Goal: Find specific page/section: Find specific page/section

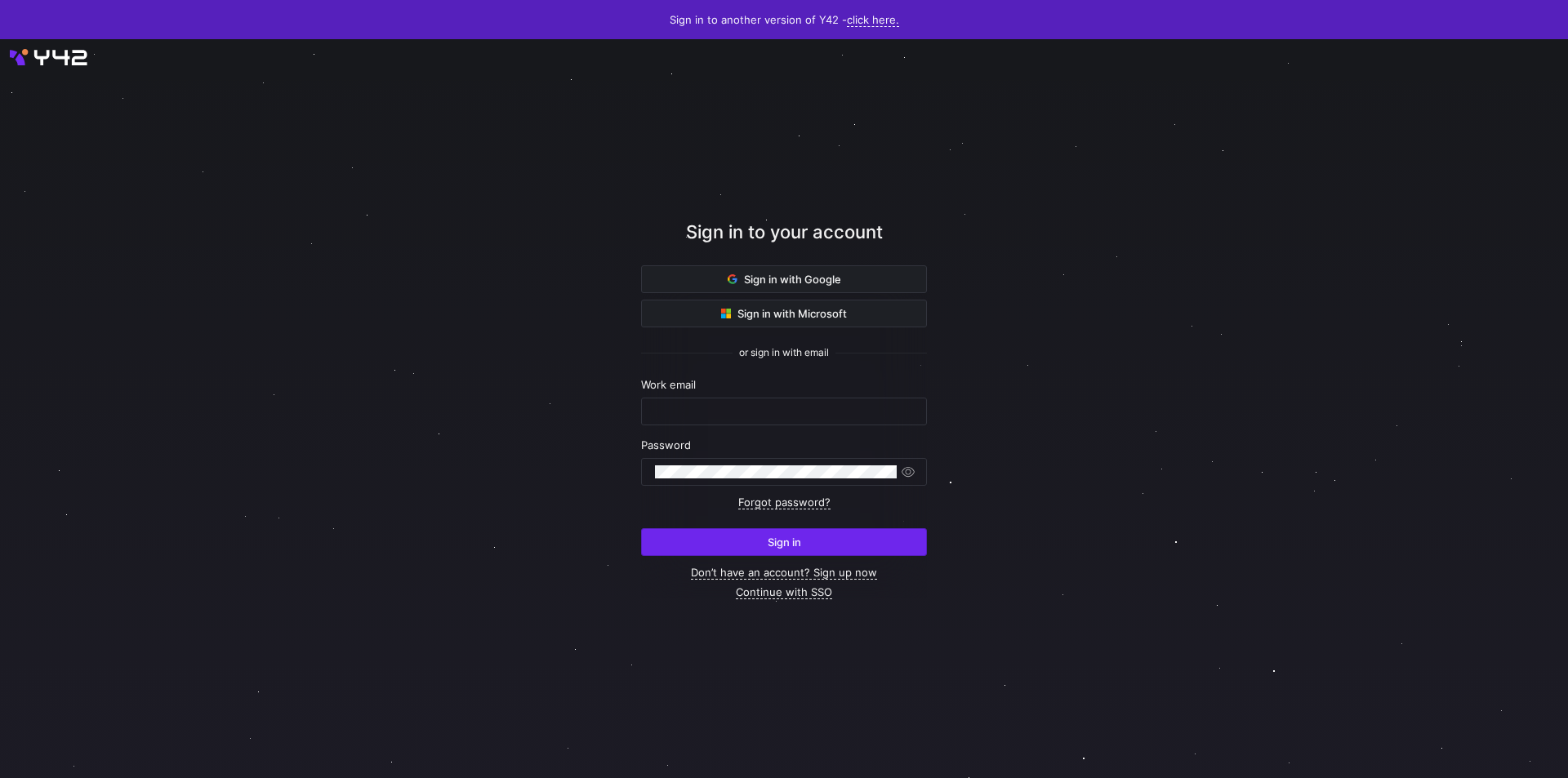
type input "[PERSON_NAME][EMAIL_ADDRESS][PERSON_NAME][DOMAIN_NAME]"
click at [801, 535] on span "Sign in" at bounding box center [785, 542] width 33 height 13
type input "c.korn@krueger-dirndl.de"
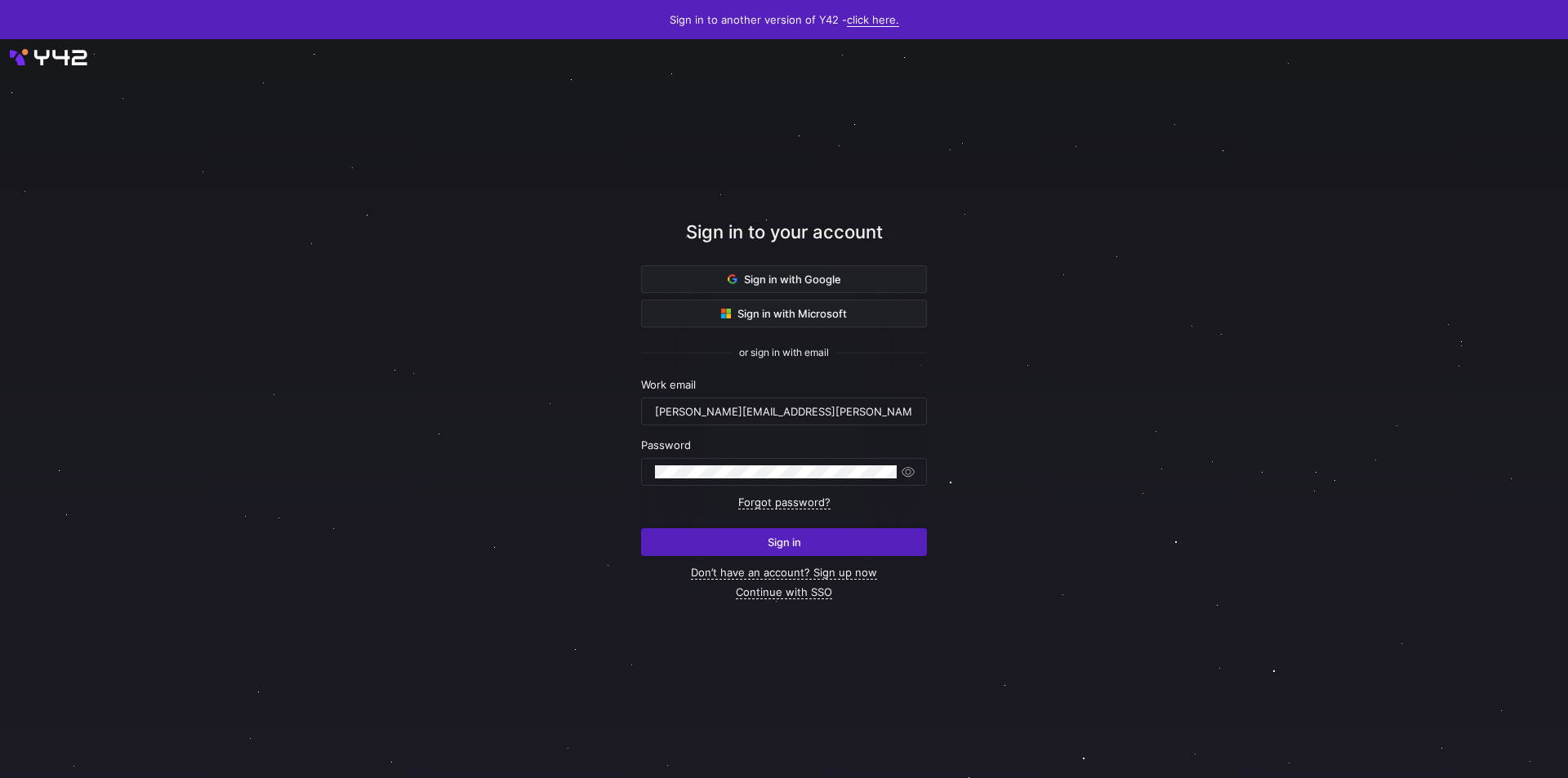
click at [890, 18] on link "click here." at bounding box center [873, 20] width 52 height 14
click at [869, 69] on span "V2" at bounding box center [866, 71] width 19 height 13
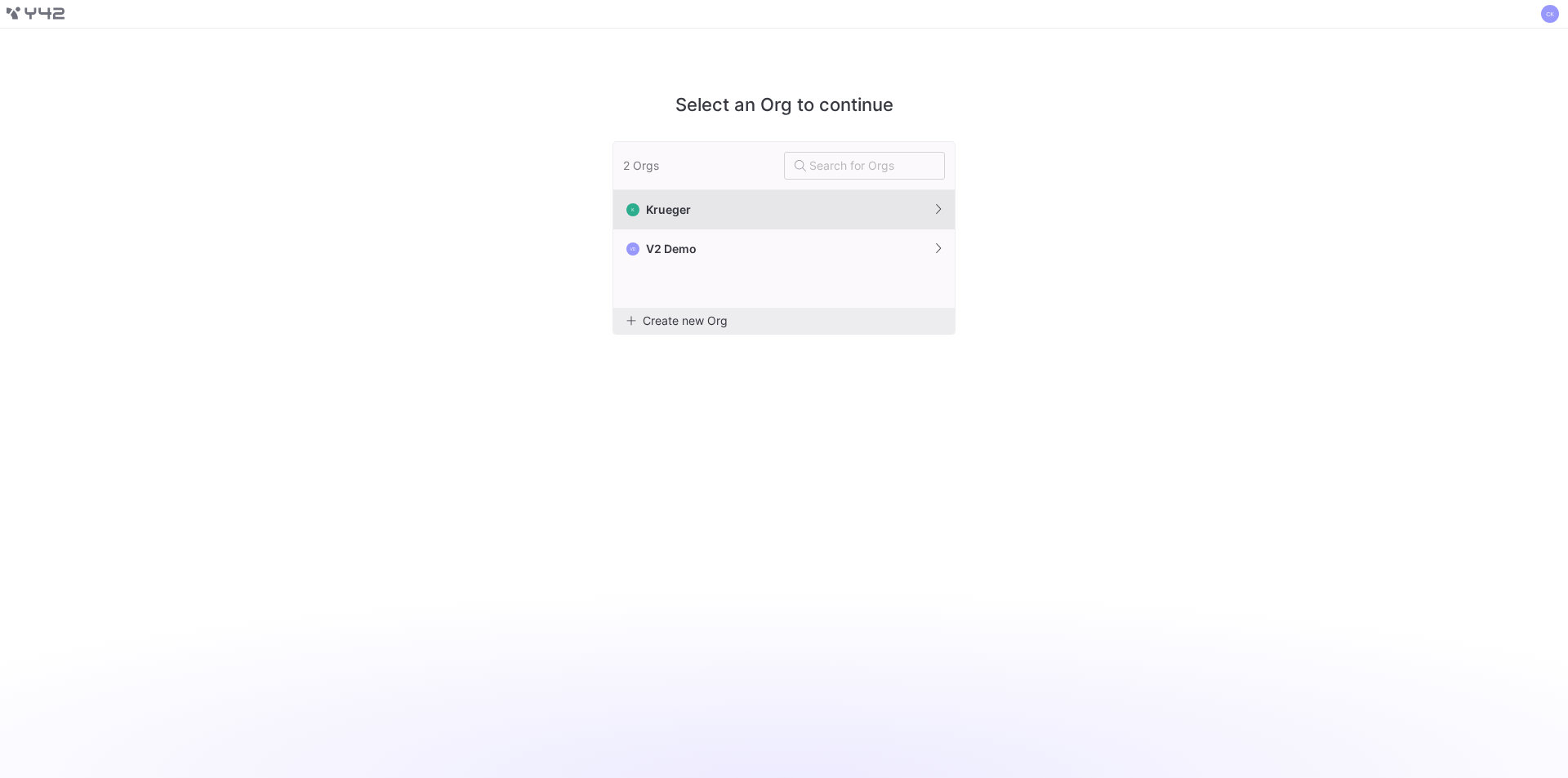
click at [674, 202] on button "[PERSON_NAME]" at bounding box center [784, 209] width 341 height 39
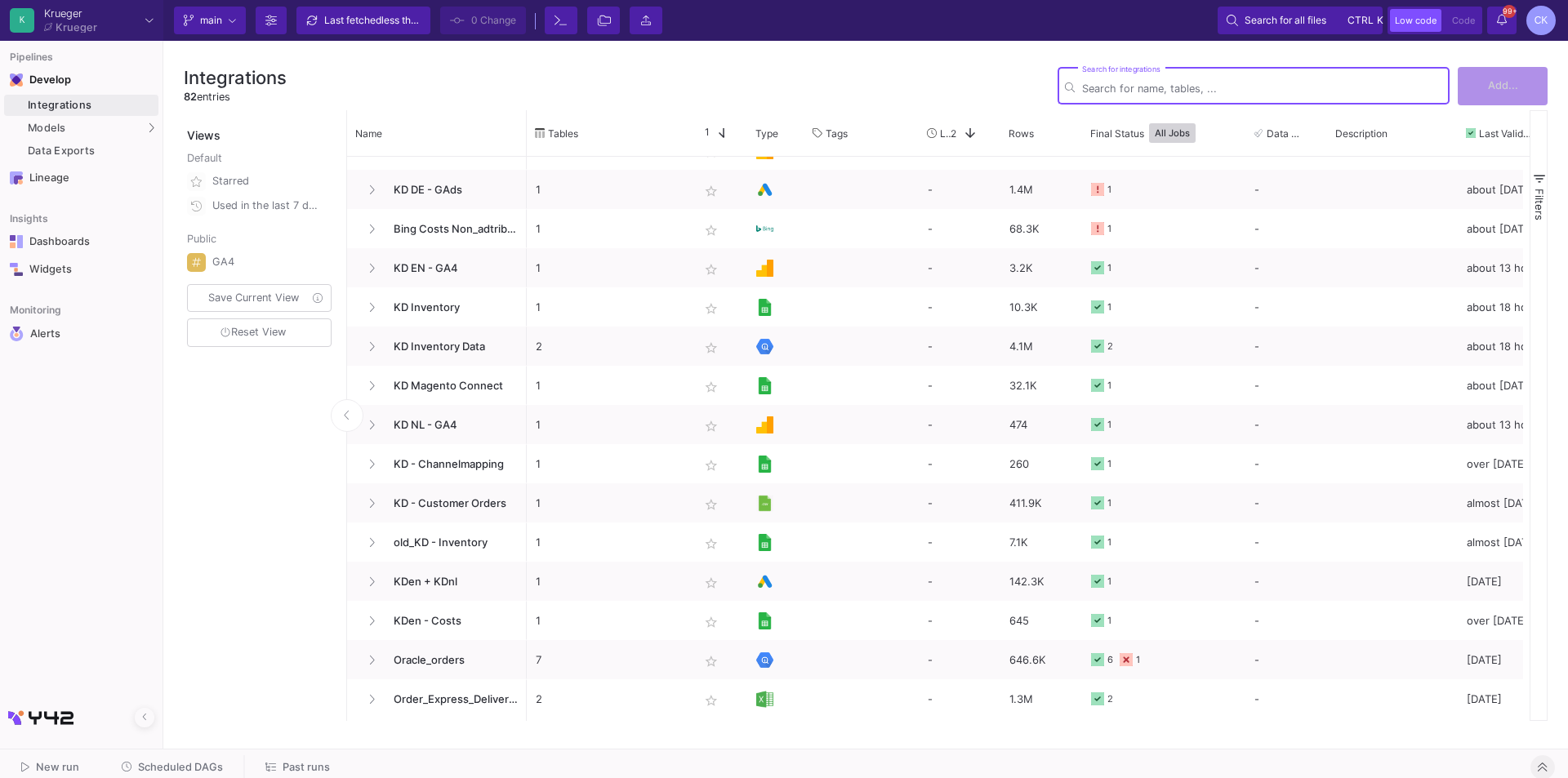
click at [1543, 765] on icon at bounding box center [1542, 767] width 9 height 11
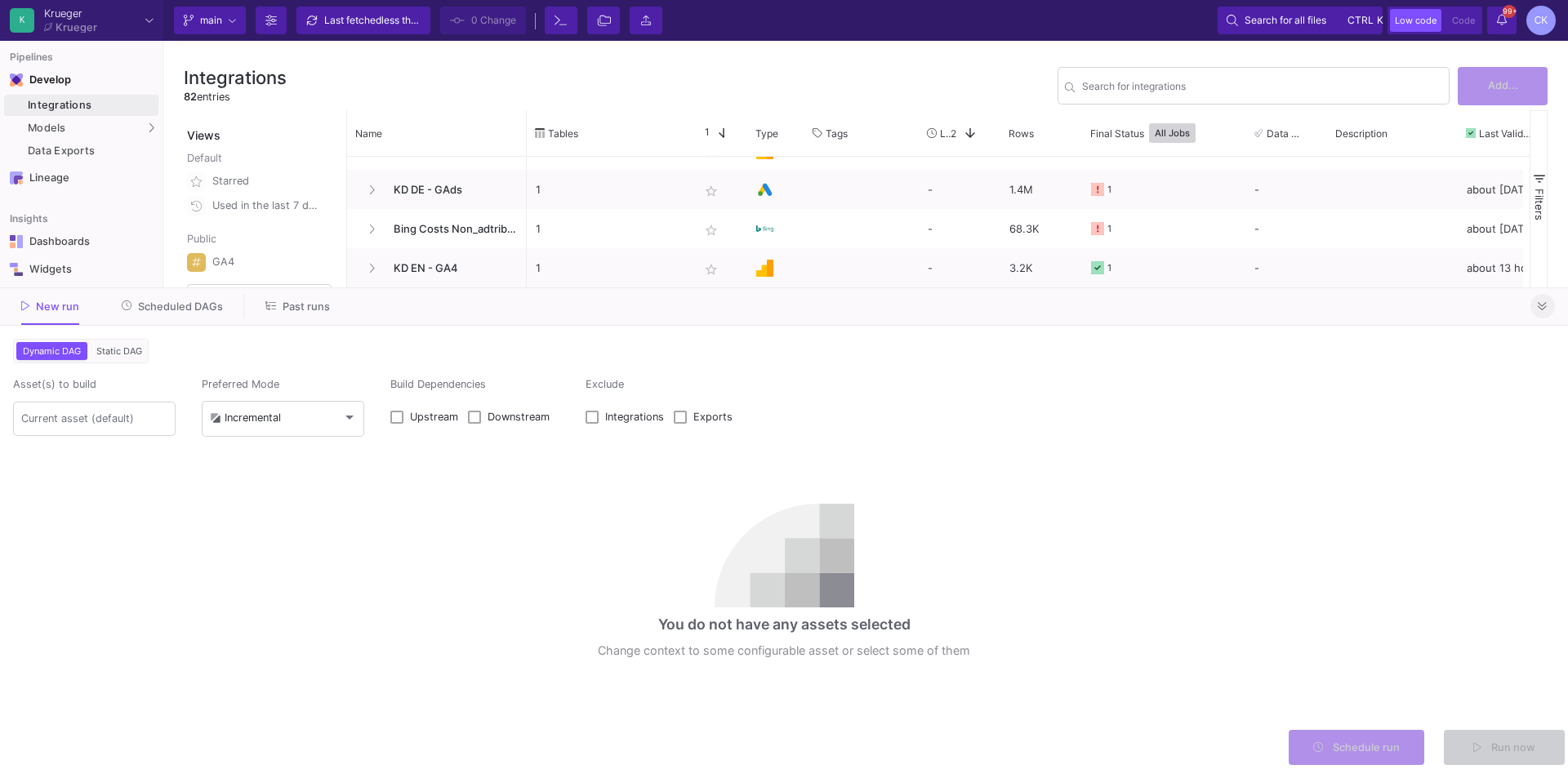
type input "0"
click at [126, 345] on span "Static DAG" at bounding box center [119, 351] width 52 height 12
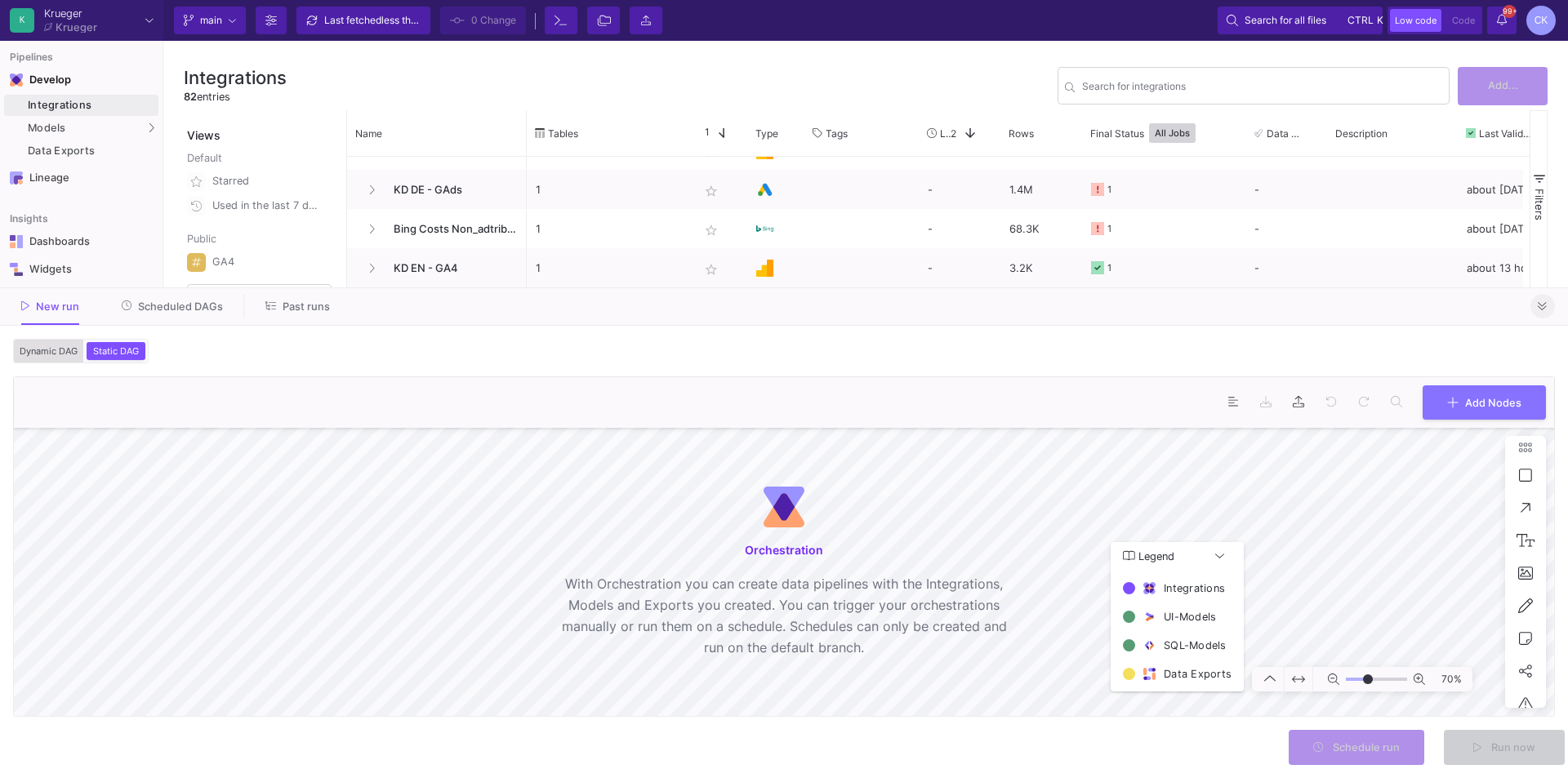
click at [65, 354] on span "Dynamic DAG" at bounding box center [49, 351] width 64 height 12
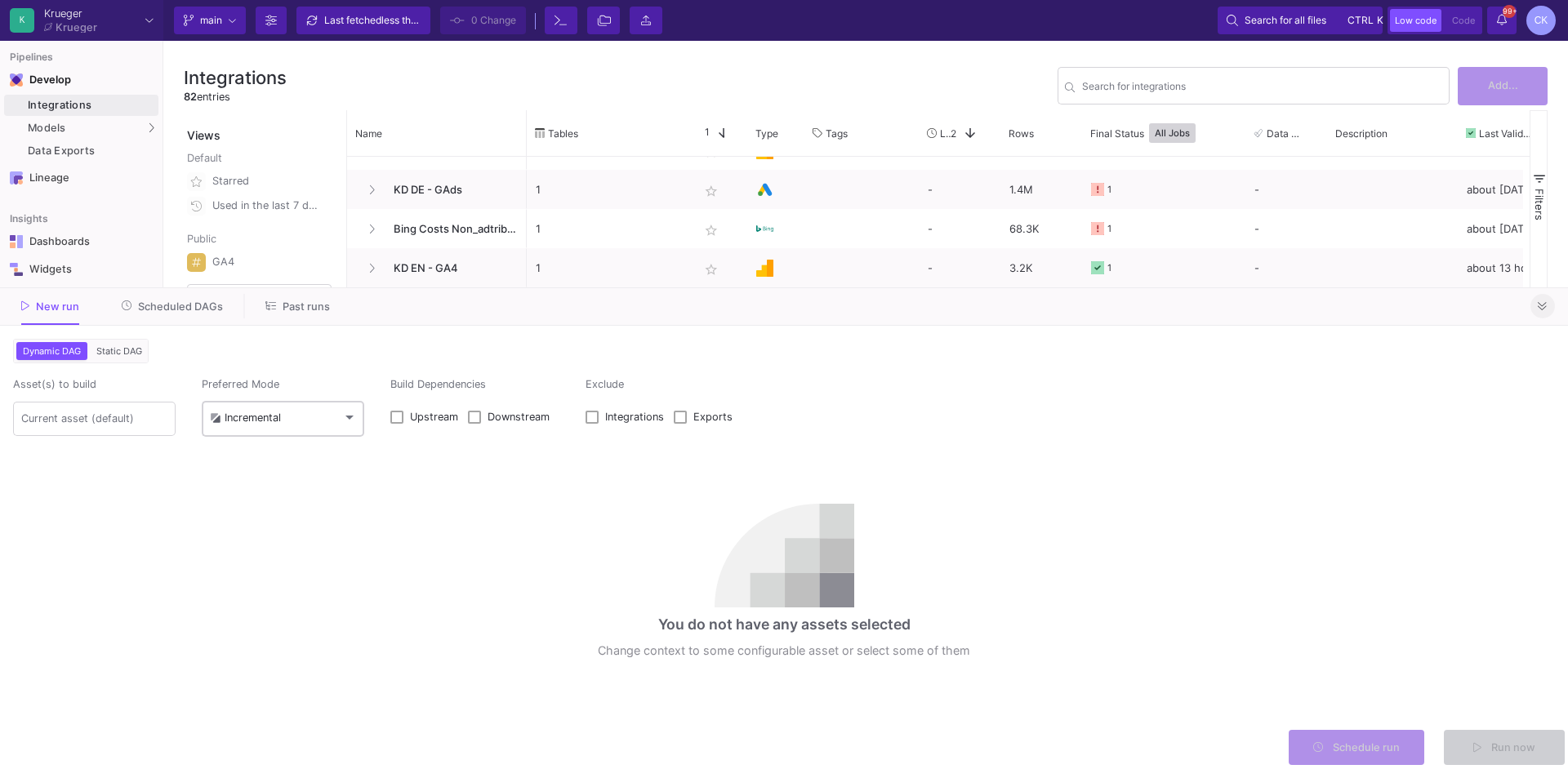
click at [312, 428] on div "Incremental" at bounding box center [284, 417] width 147 height 39
click at [1543, 306] on div at bounding box center [784, 389] width 1568 height 778
click at [1542, 308] on icon at bounding box center [1542, 306] width 9 height 11
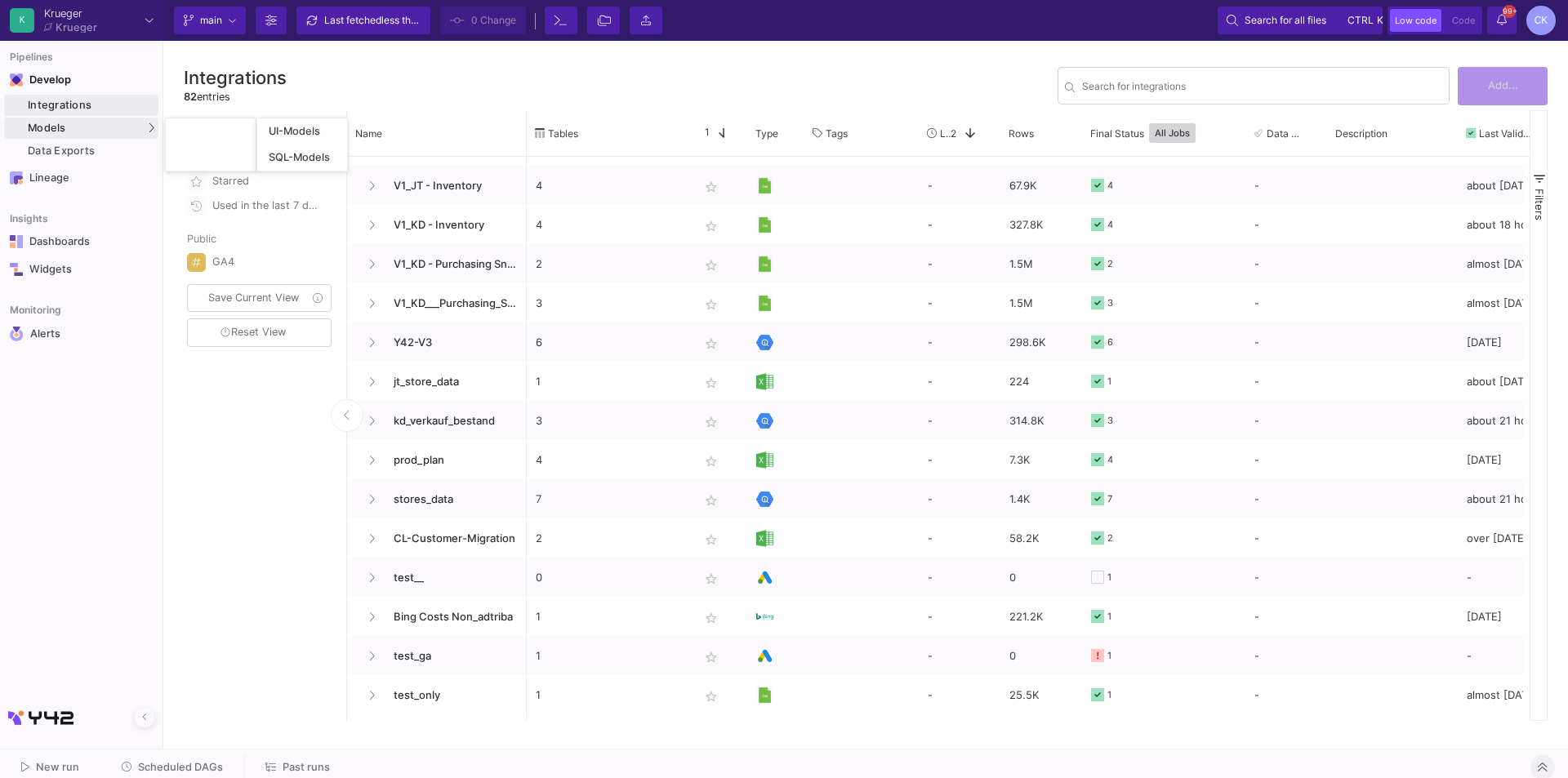
click at [54, 129] on span "Models" at bounding box center [47, 128] width 38 height 13
click at [188, 133] on div "UI-Models" at bounding box center [203, 131] width 53 height 13
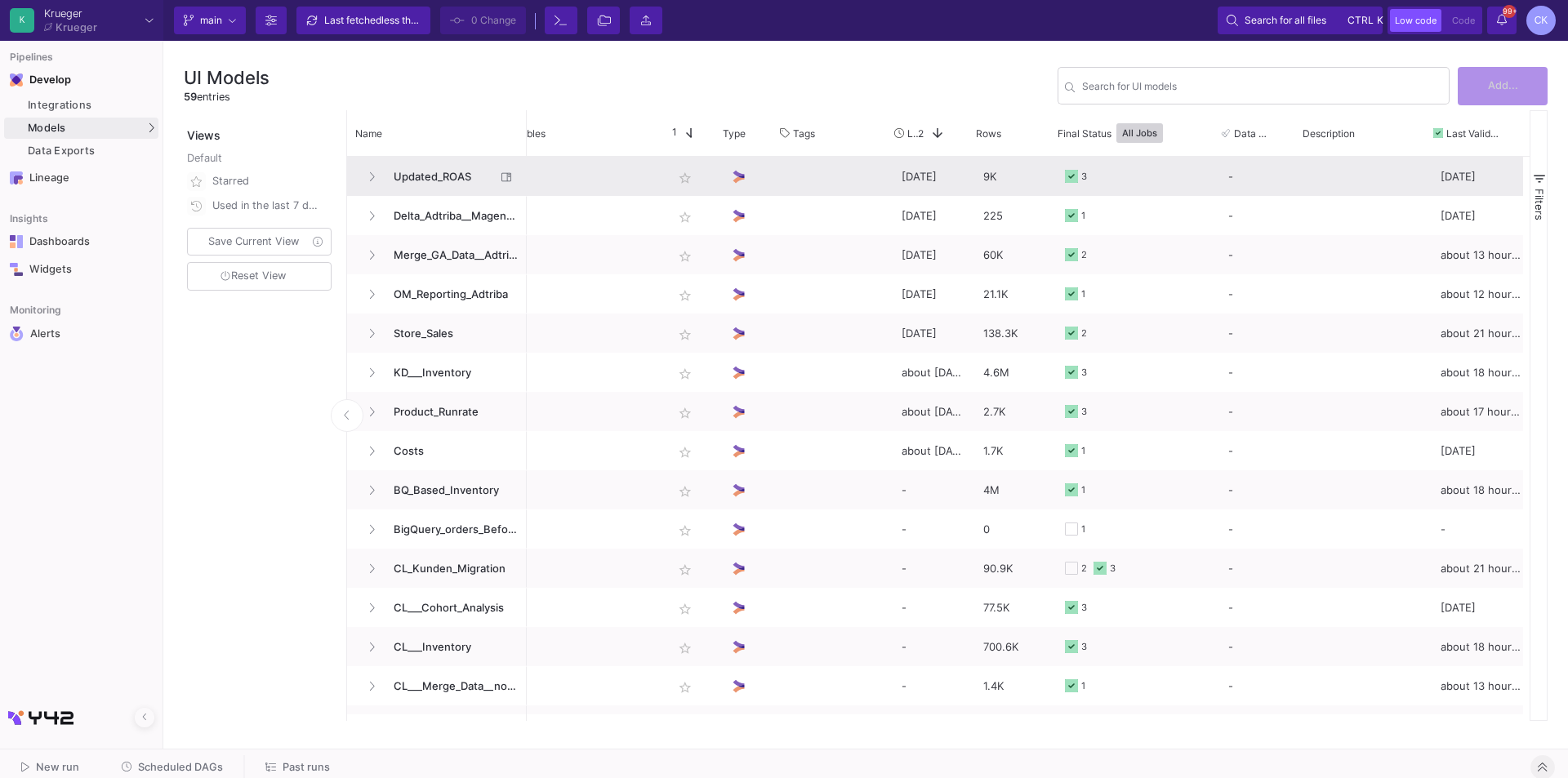
click at [936, 168] on div "5 days ago" at bounding box center [934, 176] width 82 height 39
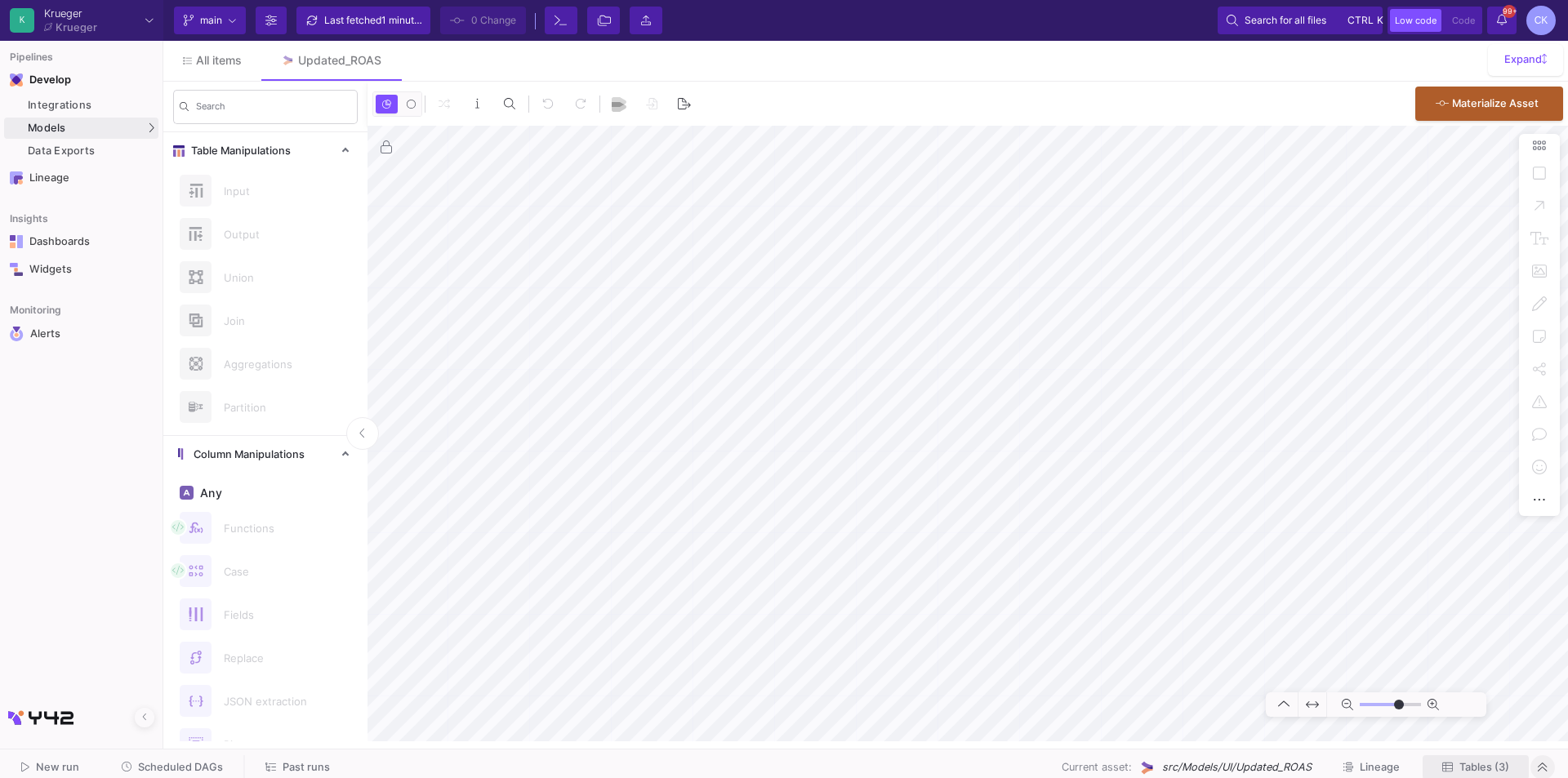
type input "-41"
click at [1499, 765] on span "Tables (3)" at bounding box center [1485, 767] width 50 height 13
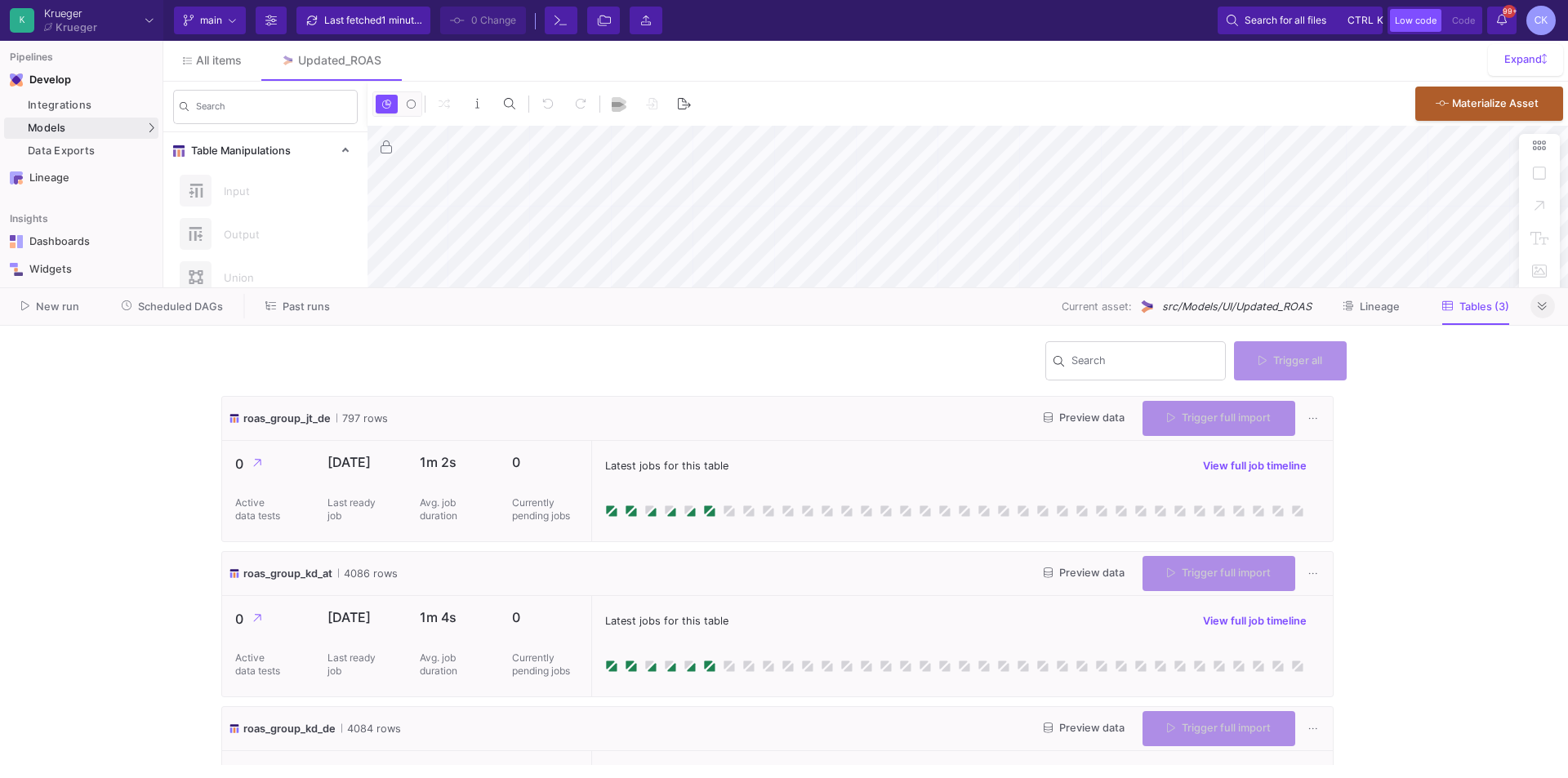
type input "-41"
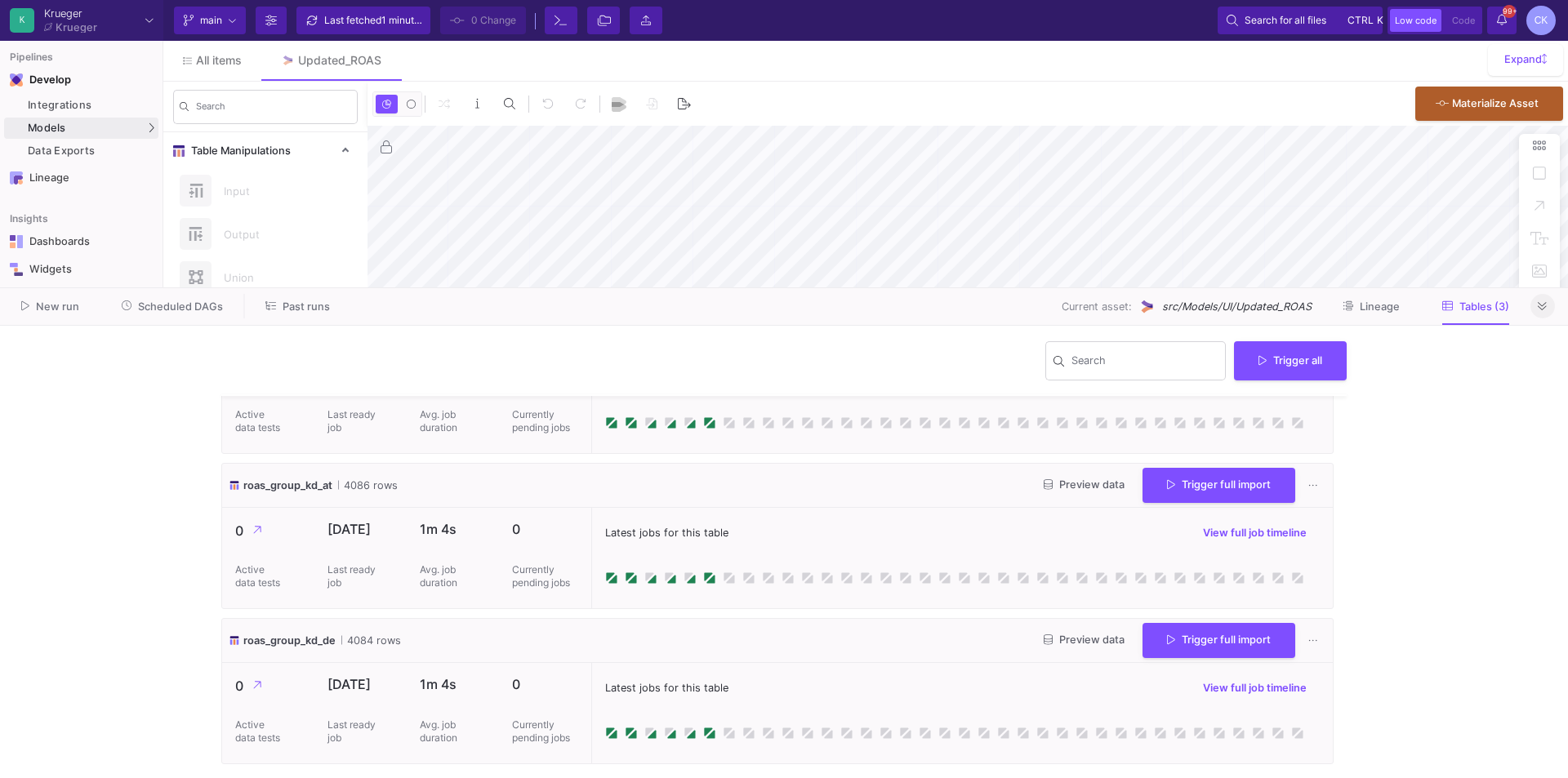
click at [1543, 310] on icon at bounding box center [1542, 306] width 9 height 11
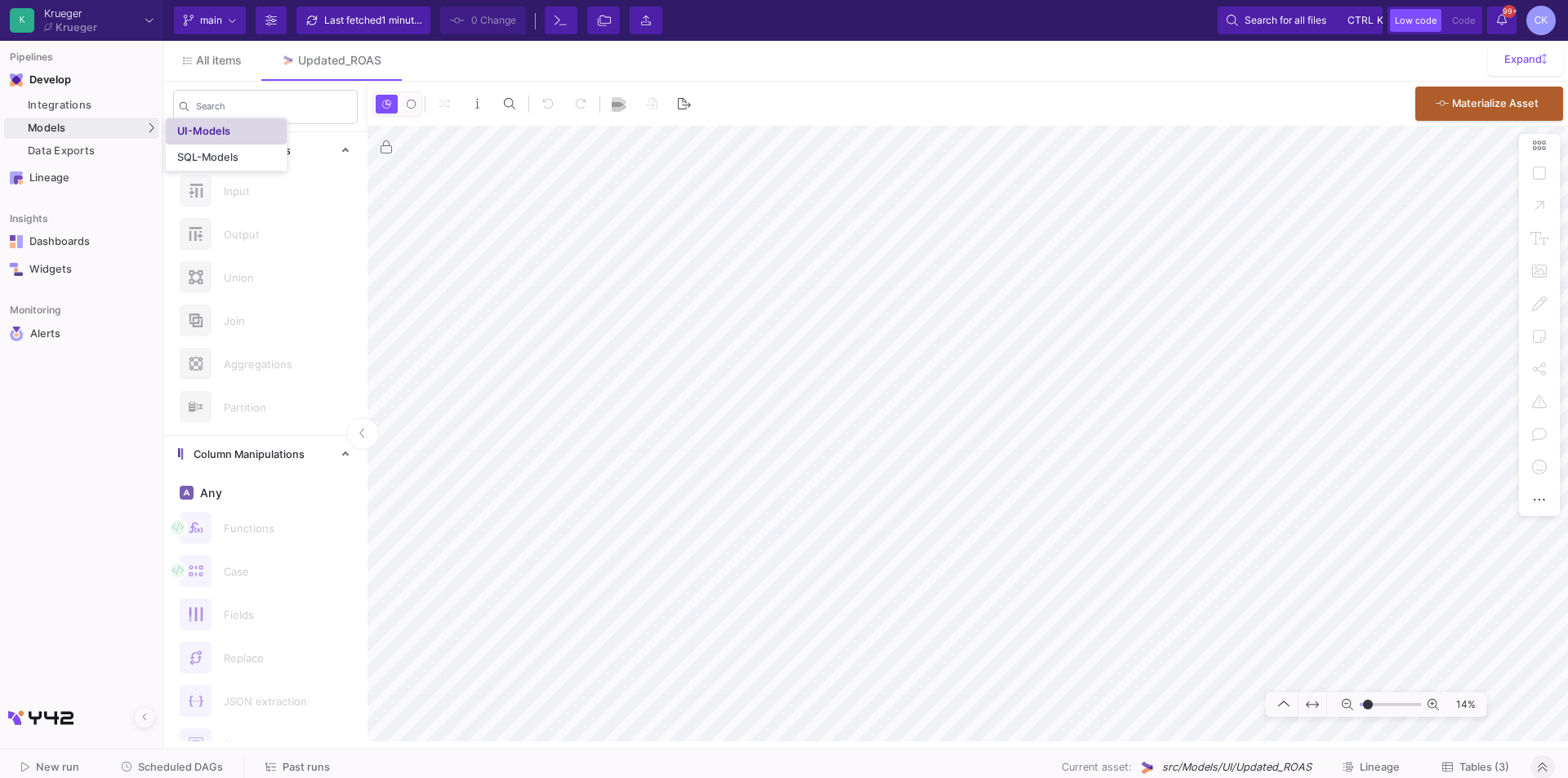
click at [198, 139] on link "UI-Models" at bounding box center [226, 131] width 120 height 26
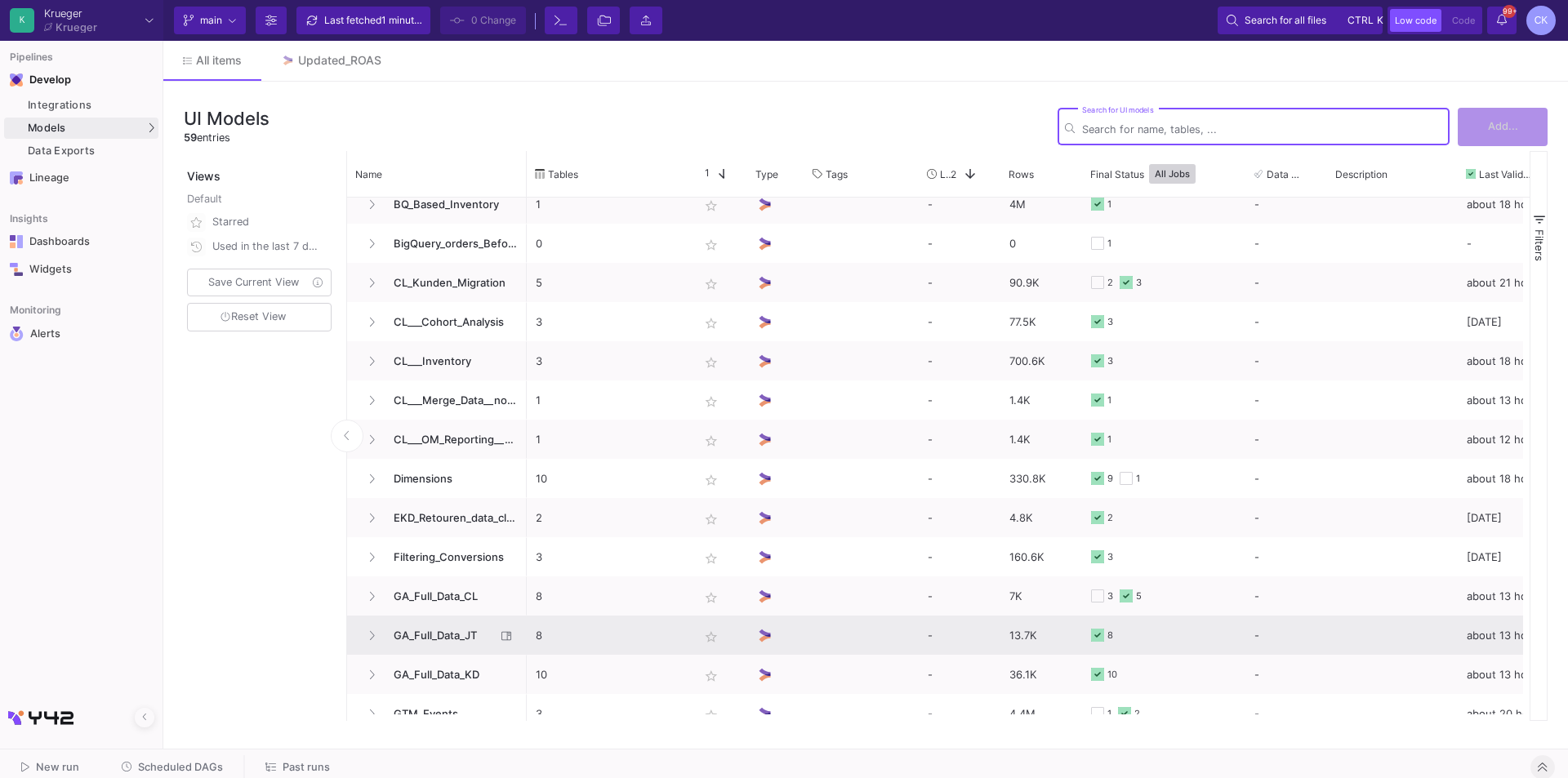
scroll to position [359, 0]
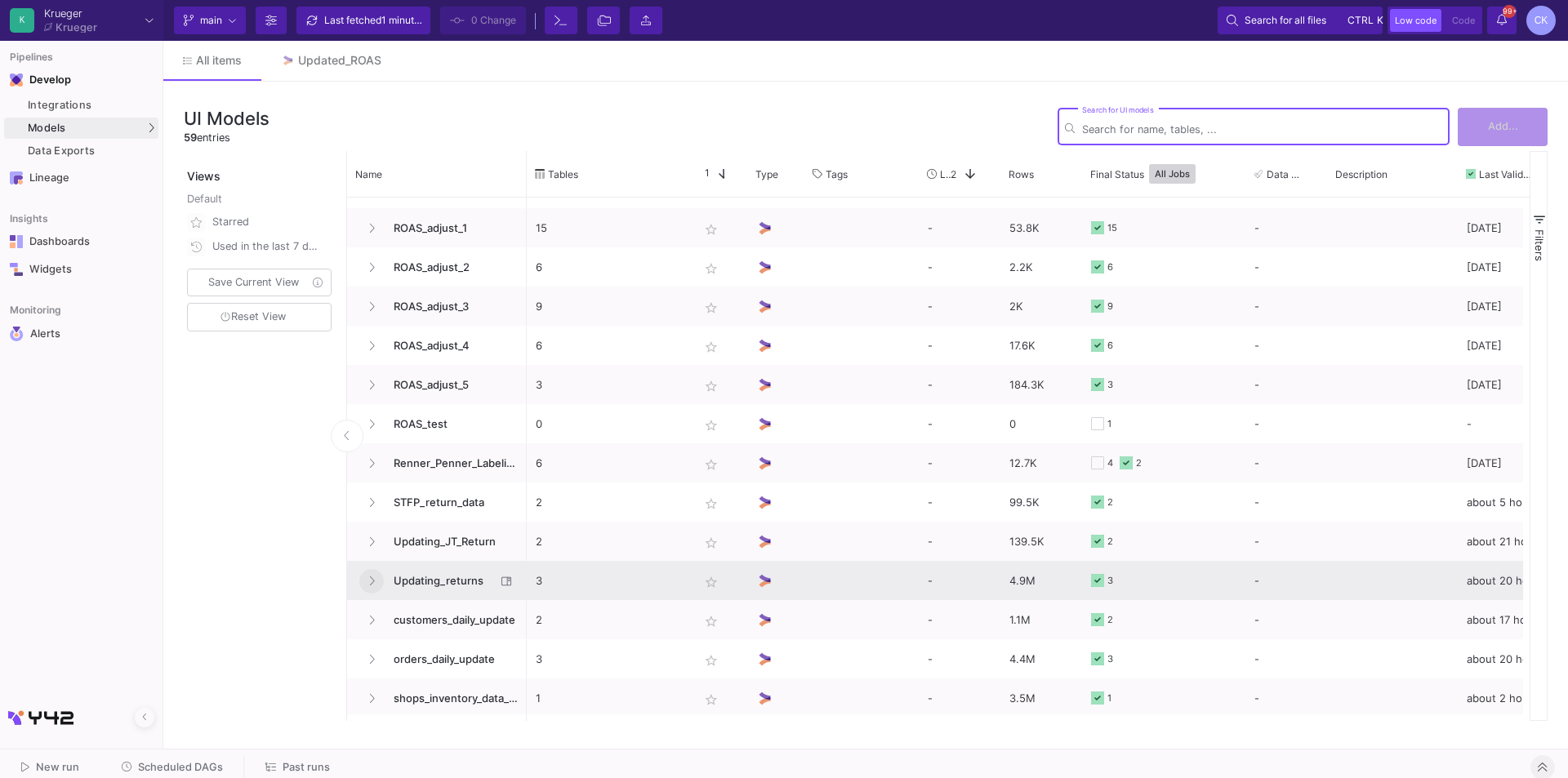
click at [374, 578] on icon at bounding box center [372, 581] width 7 height 11
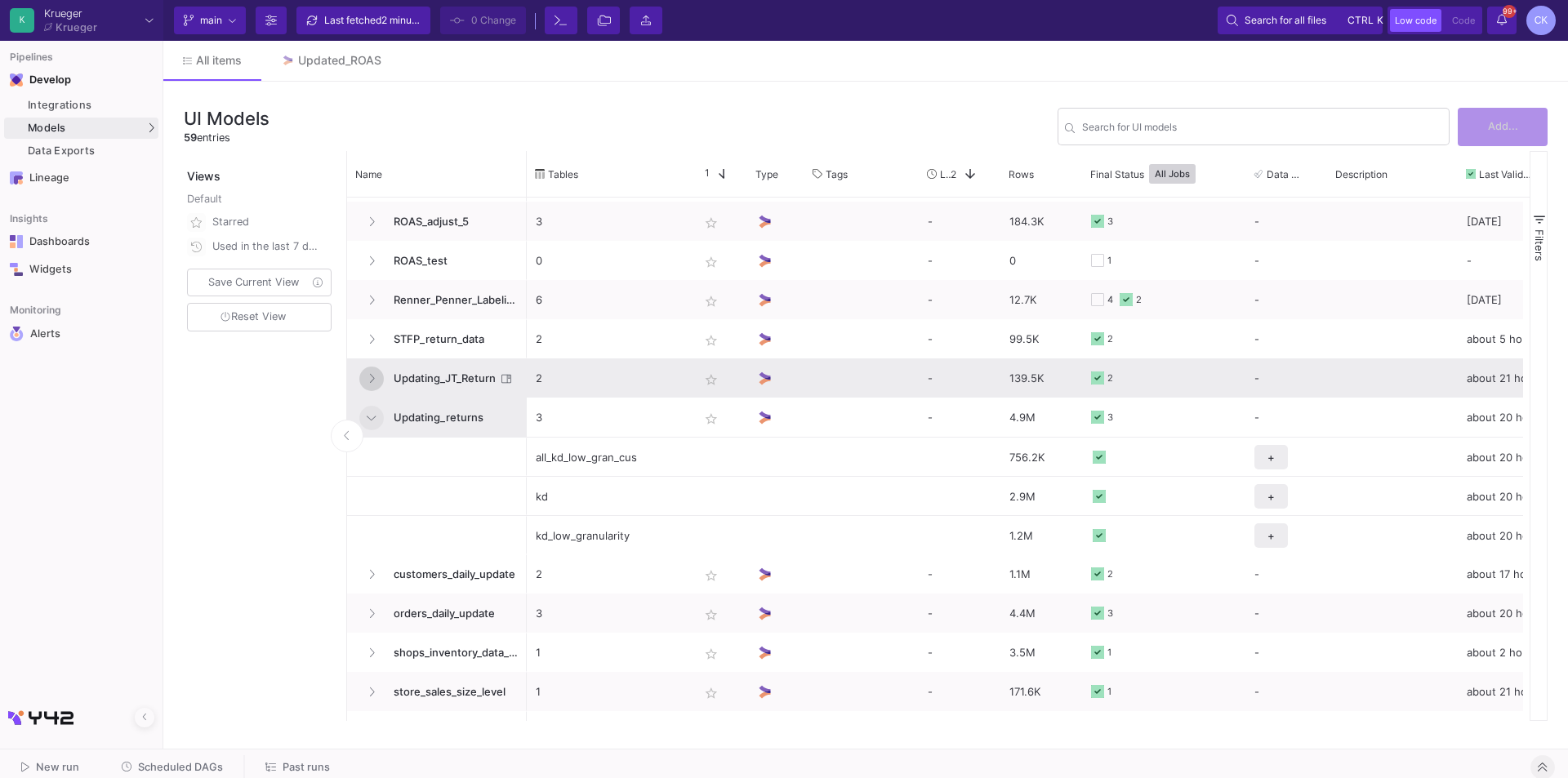
click at [370, 380] on icon at bounding box center [372, 378] width 7 height 11
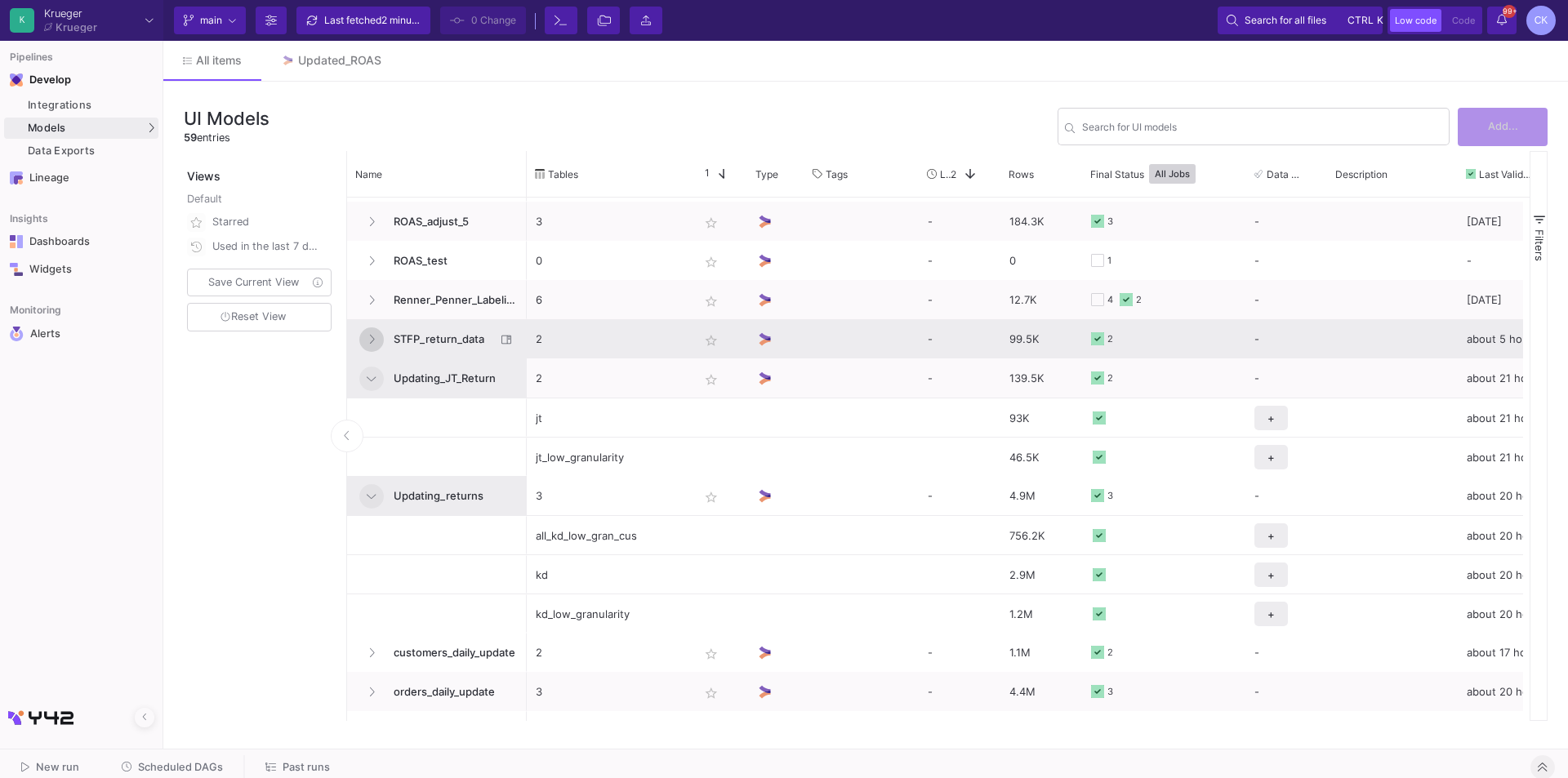
click at [374, 337] on icon at bounding box center [372, 339] width 7 height 11
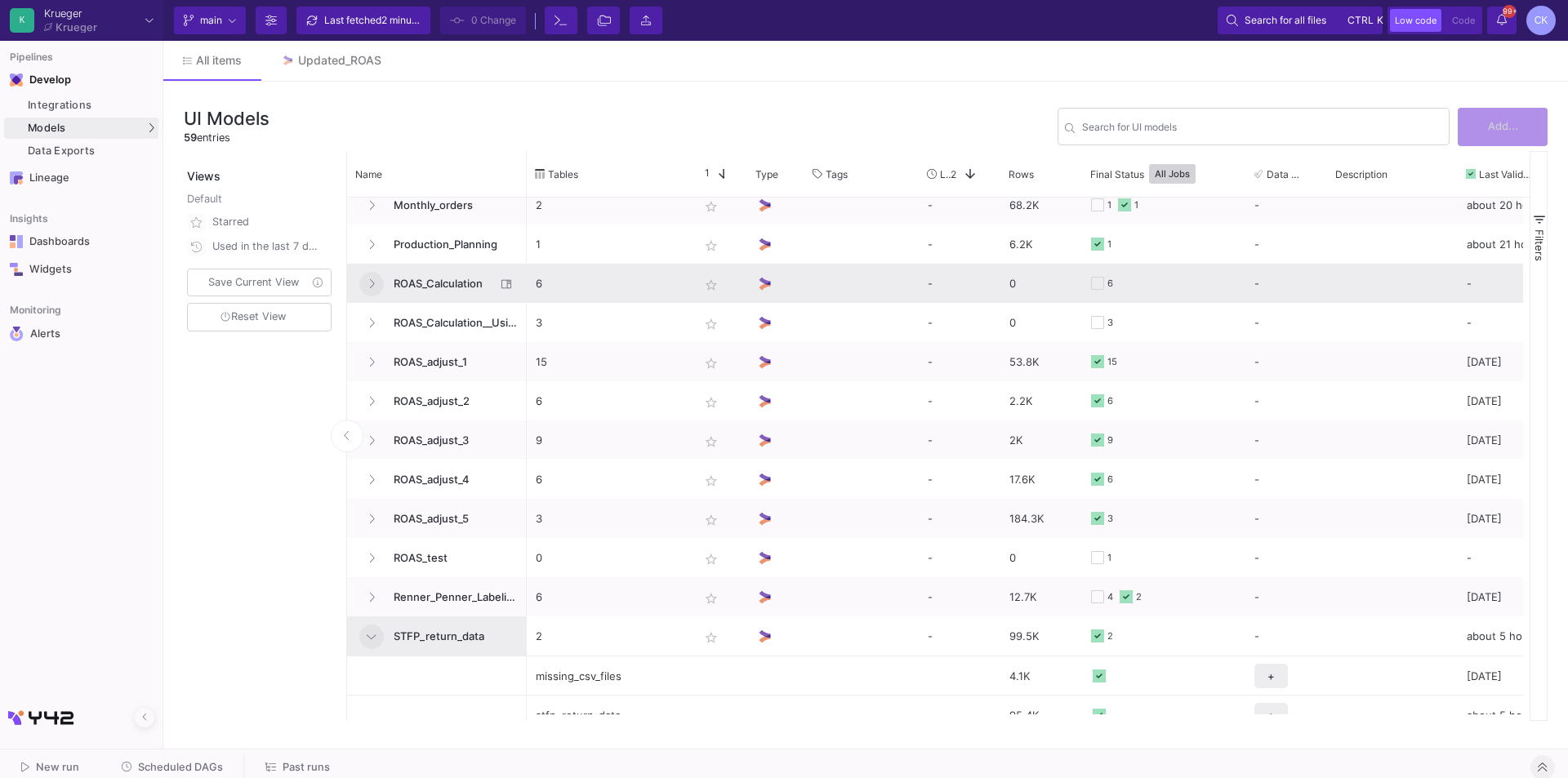
click at [367, 284] on button at bounding box center [372, 284] width 24 height 24
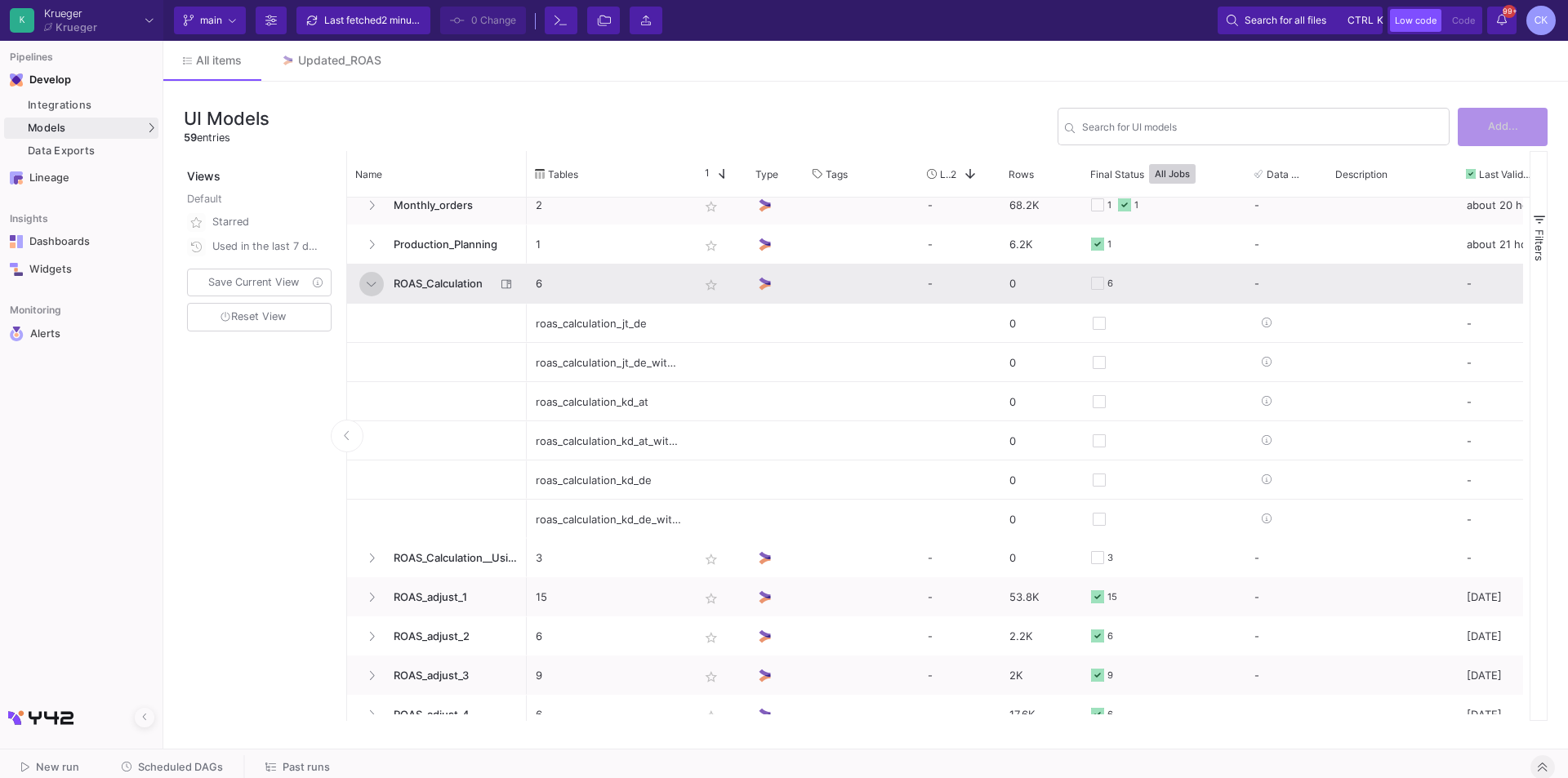
click at [367, 287] on icon at bounding box center [371, 284] width 9 height 11
